Goal: Task Accomplishment & Management: Use online tool/utility

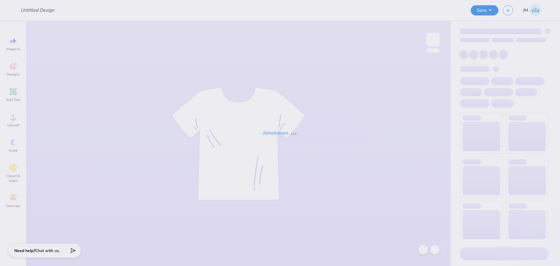
type input "alumnae brunch merch"
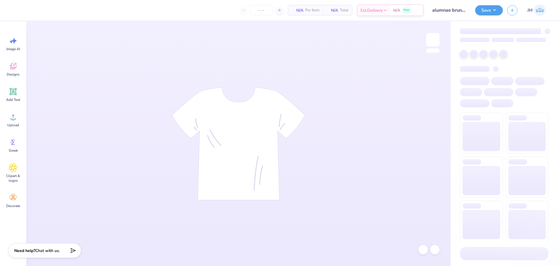
type input "12"
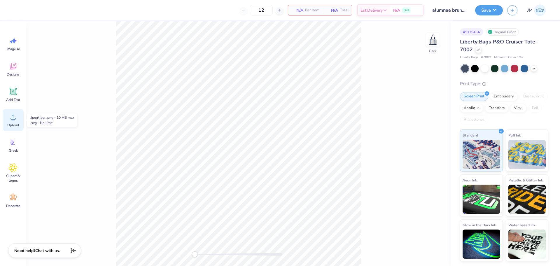
click at [17, 119] on icon at bounding box center [13, 117] width 9 height 9
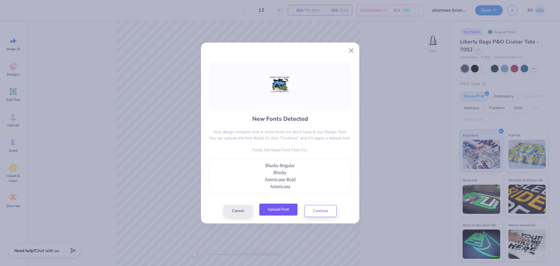
click at [287, 211] on button "Upload Font" at bounding box center [278, 210] width 38 height 12
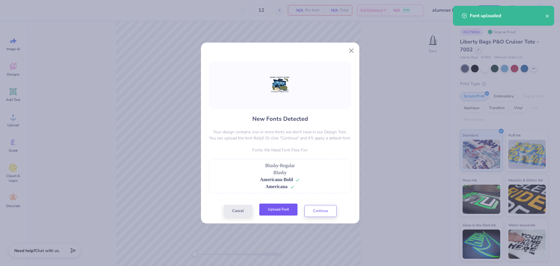
click at [289, 211] on button "Upload Font" at bounding box center [278, 210] width 38 height 12
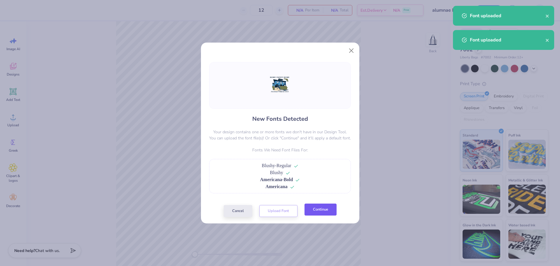
click at [323, 209] on button "Continue" at bounding box center [320, 210] width 32 height 12
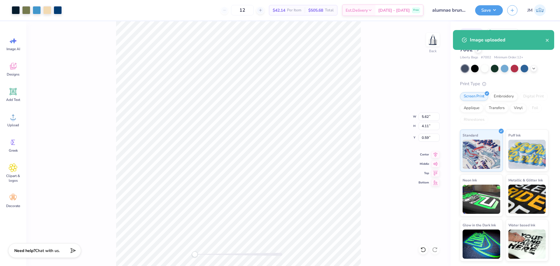
type input "5.62"
type input "4.11"
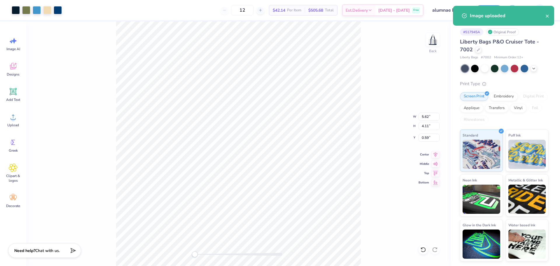
type input "1.06"
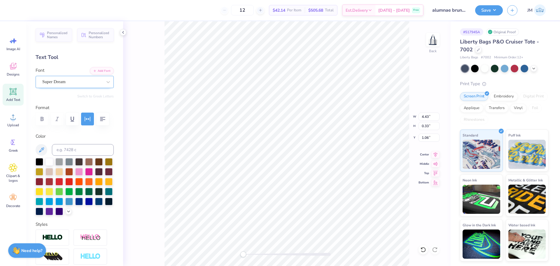
click at [68, 81] on div "Super Dream" at bounding box center [72, 81] width 61 height 9
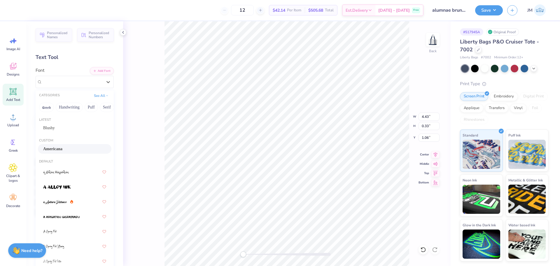
click at [71, 148] on div "Americana" at bounding box center [74, 149] width 63 height 6
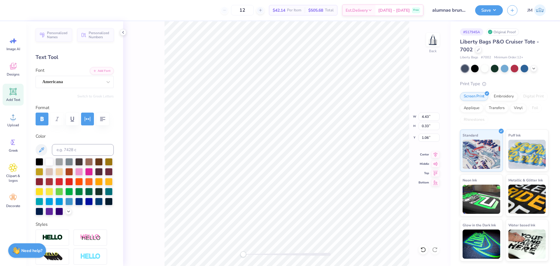
type input "5.41"
type input "0.37"
type input "4.80"
click at [71, 83] on div "Super Dream" at bounding box center [72, 81] width 61 height 9
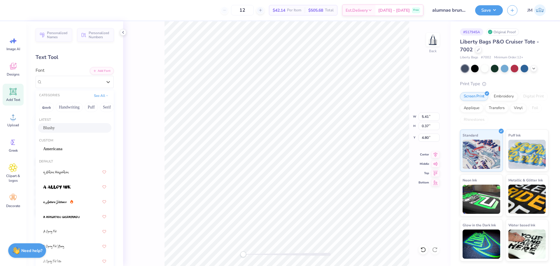
click at [60, 130] on div "Blushy" at bounding box center [74, 128] width 63 height 6
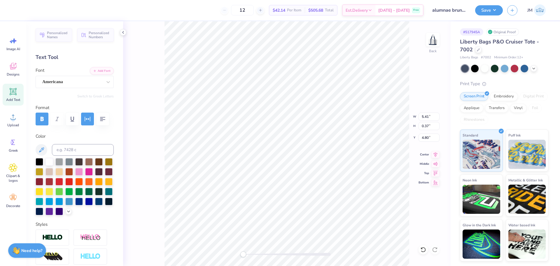
type input "5.32"
type input "0.29"
type input "1.11"
click at [438, 154] on icon at bounding box center [435, 153] width 8 height 7
click at [433, 155] on icon at bounding box center [435, 153] width 8 height 7
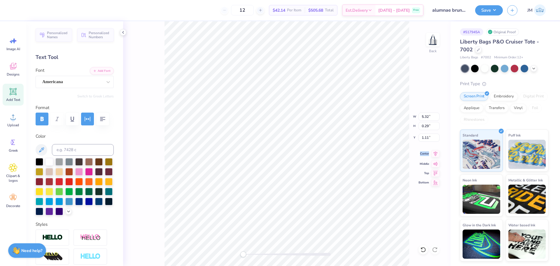
click at [433, 155] on icon at bounding box center [435, 153] width 8 height 7
type input "4.93"
type input "0.28"
type input "4.88"
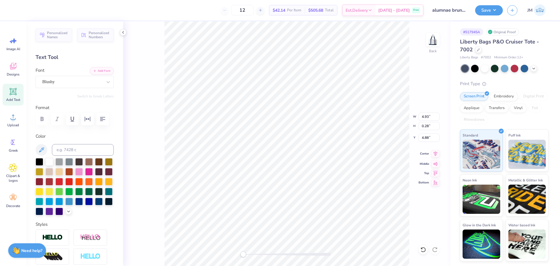
click at [435, 152] on icon at bounding box center [435, 153] width 8 height 7
click at [437, 156] on icon at bounding box center [435, 153] width 8 height 7
click at [437, 154] on icon at bounding box center [435, 153] width 8 height 7
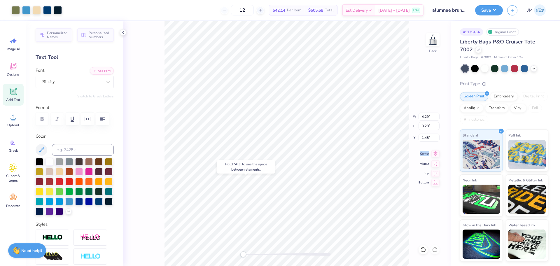
click at [437, 155] on icon at bounding box center [435, 153] width 8 height 7
drag, startPoint x: 246, startPoint y: 254, endPoint x: 257, endPoint y: 252, distance: 11.0
click at [253, 254] on div "Accessibility label" at bounding box center [252, 254] width 6 height 6
click at [435, 155] on icon at bounding box center [436, 153] width 4 height 5
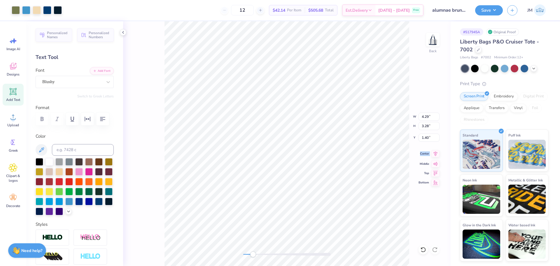
click at [436, 155] on icon at bounding box center [435, 153] width 8 height 7
click at [436, 154] on icon at bounding box center [435, 153] width 8 height 7
click at [436, 154] on icon at bounding box center [436, 153] width 4 height 5
click at [307, 200] on li "Group" at bounding box center [313, 201] width 46 height 11
click at [189, 245] on div "Back W 5.32 5.32 " H 4.05 4.05 " Y 1.11 1.11 " Center Middle Top Bottom" at bounding box center [286, 143] width 327 height 245
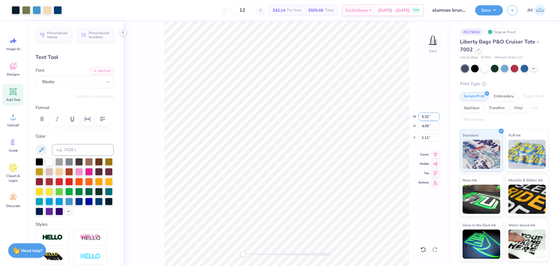
click at [423, 118] on input "5.32" at bounding box center [428, 117] width 21 height 8
type input "5.50"
type input "4.18"
type input "1.04"
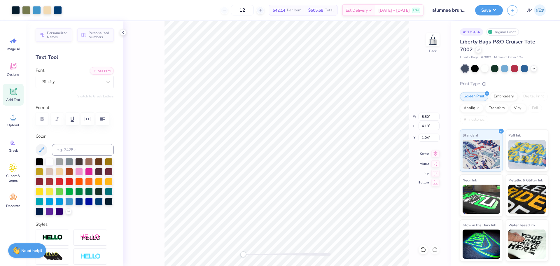
click at [432, 154] on icon at bounding box center [435, 153] width 8 height 7
click at [437, 164] on icon at bounding box center [435, 163] width 8 height 7
click at [492, 6] on button "Save" at bounding box center [489, 9] width 28 height 10
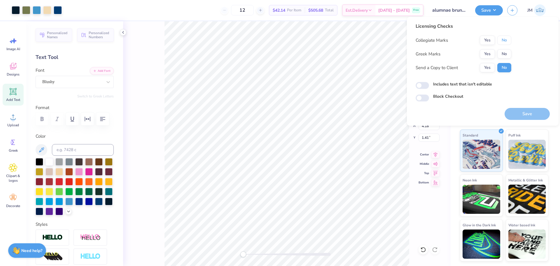
drag, startPoint x: 501, startPoint y: 40, endPoint x: 494, endPoint y: 48, distance: 10.9
click at [501, 41] on button "No" at bounding box center [504, 40] width 14 height 9
click at [486, 55] on button "Yes" at bounding box center [487, 53] width 15 height 9
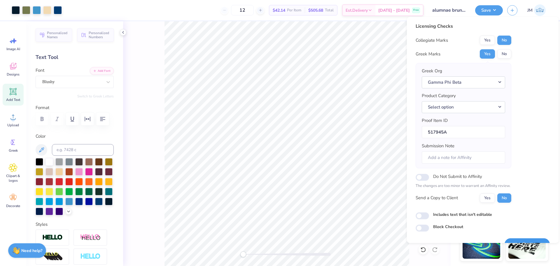
click at [523, 239] on button "Save" at bounding box center [527, 244] width 45 height 12
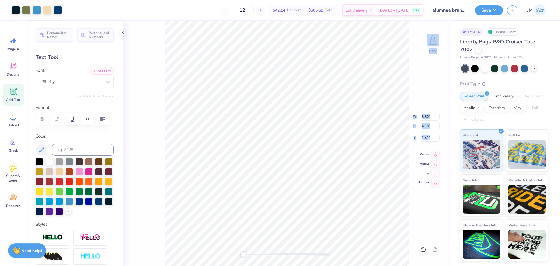
drag, startPoint x: 435, startPoint y: 158, endPoint x: 412, endPoint y: 158, distance: 22.7
click at [435, 158] on div "Back W 5.50 5.50 " H 4.18 4.18 " Y 1.41 1.41 " Center Middle Top Bottom" at bounding box center [286, 143] width 327 height 245
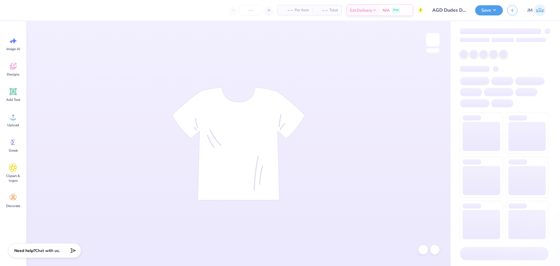
type input "AGD Dudes Day"
type input "24"
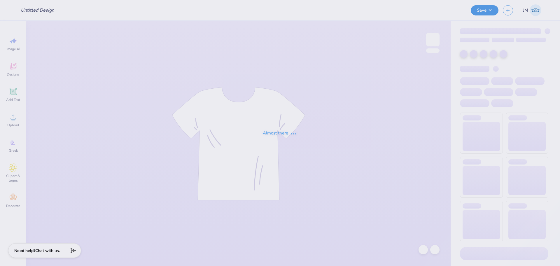
type input "AGD Dudes Day"
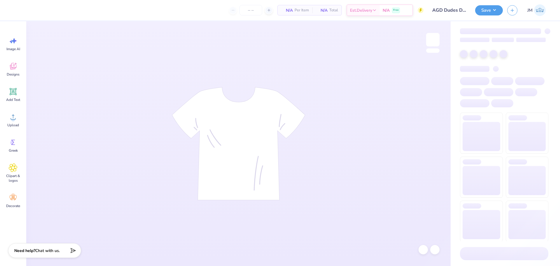
type input "24"
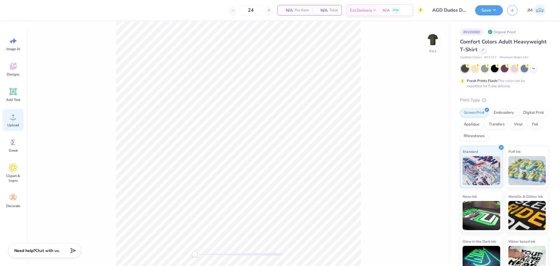
click at [10, 118] on icon at bounding box center [13, 117] width 9 height 9
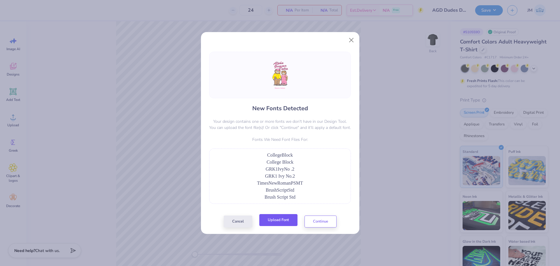
click at [289, 221] on button "Upload Font" at bounding box center [278, 220] width 38 height 12
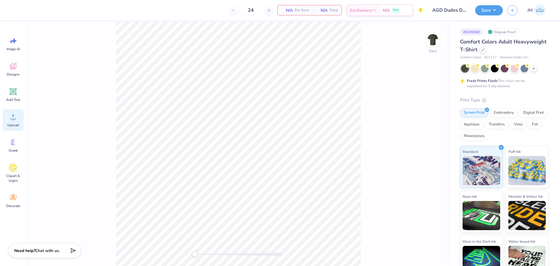
click at [16, 124] on span "Upload" at bounding box center [13, 125] width 12 height 5
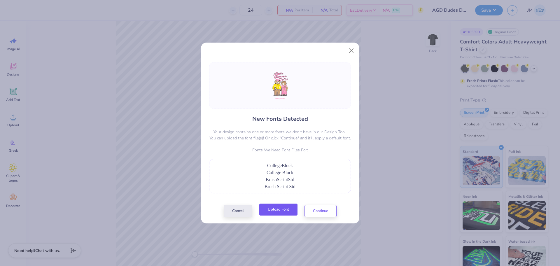
click at [283, 208] on button "Upload Font" at bounding box center [278, 210] width 38 height 12
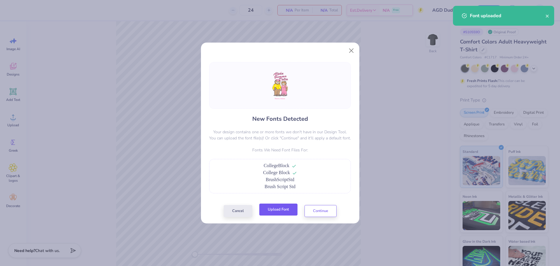
click at [279, 208] on button "Upload Font" at bounding box center [278, 210] width 38 height 12
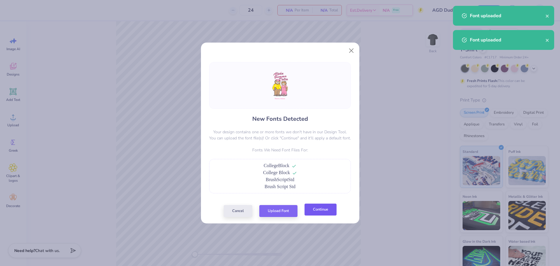
click at [318, 207] on button "Continue" at bounding box center [320, 210] width 32 height 12
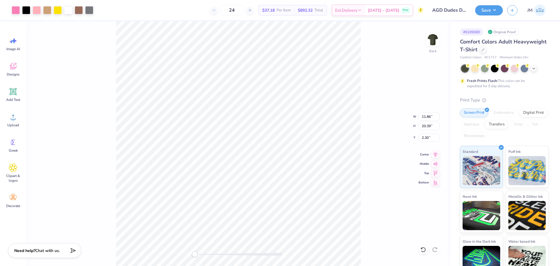
type input "8.13"
type input "13.97"
type input "2.63"
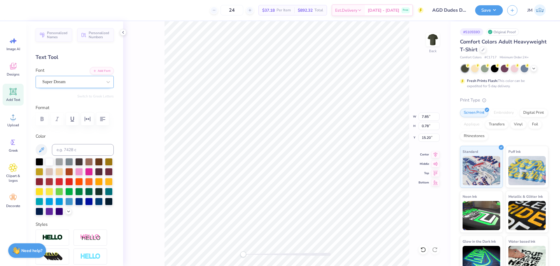
click at [68, 79] on div "Super Dream" at bounding box center [72, 81] width 61 height 9
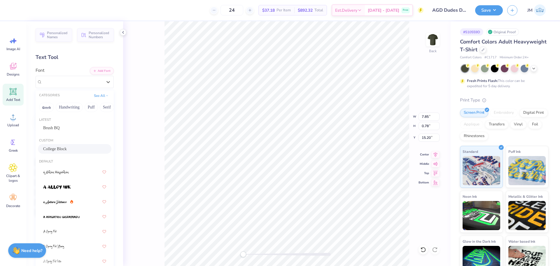
drag, startPoint x: 62, startPoint y: 147, endPoint x: 156, endPoint y: 149, distance: 94.8
click at [61, 147] on span "College Block" at bounding box center [55, 149] width 24 height 6
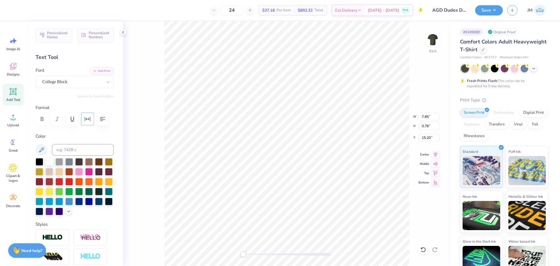
click at [87, 118] on icon "button" at bounding box center [87, 118] width 7 height 7
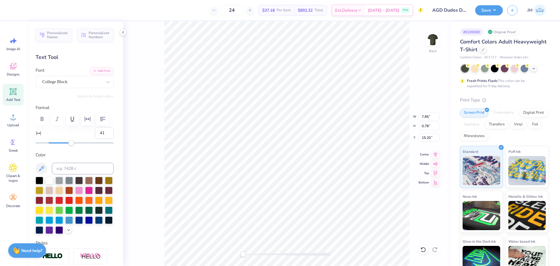
type input "42"
drag, startPoint x: 47, startPoint y: 157, endPoint x: 73, endPoint y: 159, distance: 26.0
click at [73, 146] on div "Accessibility label" at bounding box center [71, 143] width 6 height 6
type input "10.97"
type input "0.51"
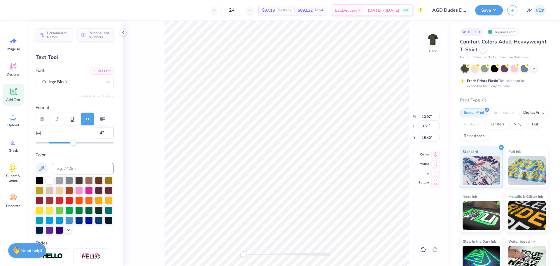
type input "15.40"
type input "28"
drag, startPoint x: 73, startPoint y: 158, endPoint x: 65, endPoint y: 158, distance: 7.9
click at [65, 146] on div "Accessibility label" at bounding box center [65, 143] width 6 height 6
click at [71, 80] on div "Super Dream" at bounding box center [72, 81] width 61 height 9
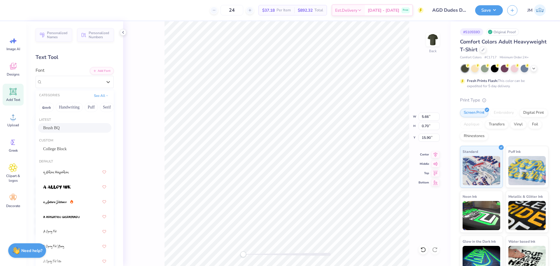
click at [64, 128] on div "Brush BQ" at bounding box center [74, 128] width 63 height 6
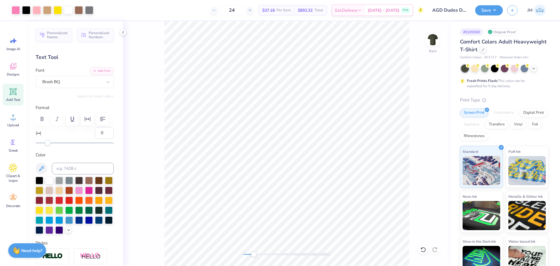
click at [254, 252] on div "Accessibility label" at bounding box center [254, 254] width 6 height 6
drag, startPoint x: 262, startPoint y: 253, endPoint x: 259, endPoint y: 251, distance: 4.1
click at [255, 253] on div "Accessibility label" at bounding box center [257, 254] width 6 height 6
type input "28"
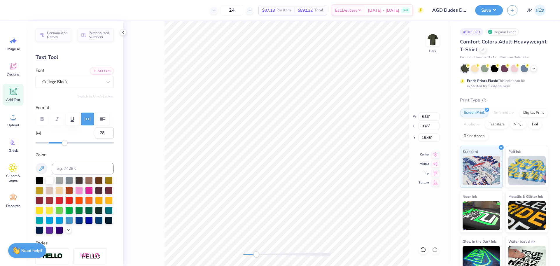
type input "8.36"
type input "0.45"
type input "15.45"
click at [438, 156] on icon at bounding box center [435, 153] width 8 height 7
type input "4.83"
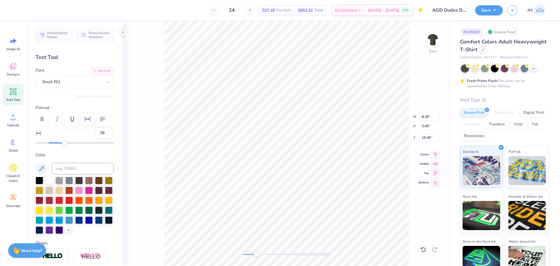
type input "0.63"
type input "15.94"
type input "0"
type input "4.25"
type input "0.56"
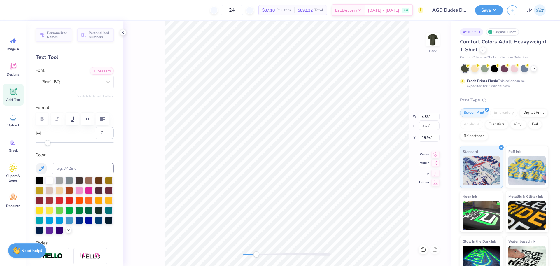
type input "15.99"
click at [435, 152] on icon at bounding box center [436, 153] width 4 height 5
click at [229, 250] on div "Back W 4.25 4.25 " H 0.56 0.56 " Y 15.99 15.99 " Center Middle Top Bottom" at bounding box center [286, 143] width 327 height 245
click at [438, 154] on icon at bounding box center [435, 153] width 8 height 7
click at [318, 202] on li "Group" at bounding box center [323, 201] width 46 height 11
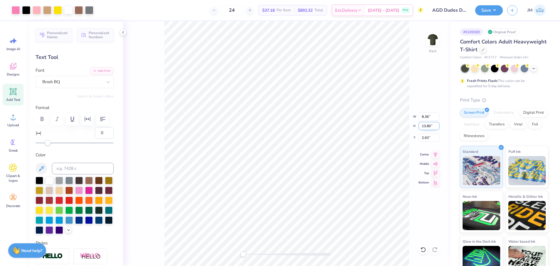
click at [425, 127] on input "13.80" at bounding box center [428, 126] width 21 height 8
type input "15"
type input "9.09"
type input "15.00"
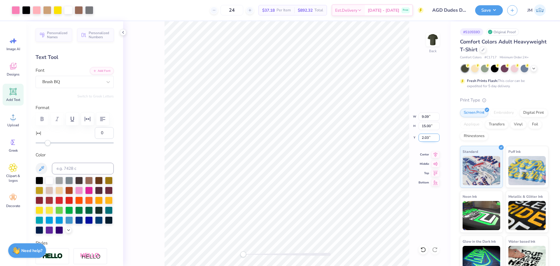
click at [422, 139] on input "2.03" at bounding box center [428, 138] width 21 height 8
type input "3"
click at [490, 10] on button "Save" at bounding box center [489, 9] width 28 height 10
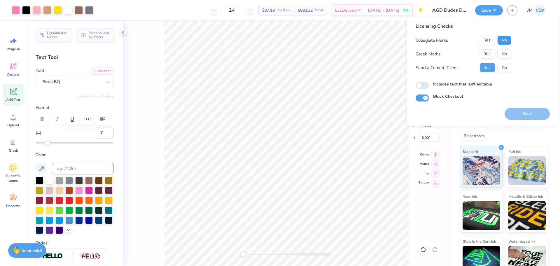
click at [503, 41] on button "No" at bounding box center [504, 40] width 14 height 9
click at [489, 52] on button "Yes" at bounding box center [487, 53] width 15 height 9
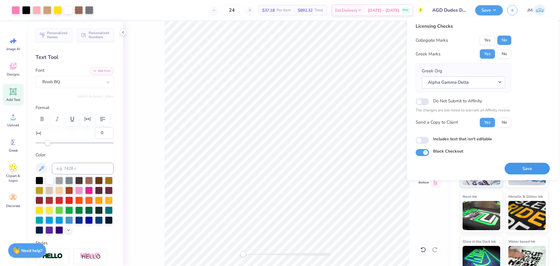
click at [529, 170] on button "Save" at bounding box center [527, 169] width 45 height 12
